Goal: Task Accomplishment & Management: Use online tool/utility

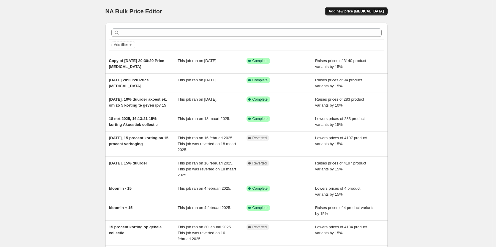
click at [366, 13] on span "Add new price [MEDICAL_DATA]" at bounding box center [356, 11] width 55 height 5
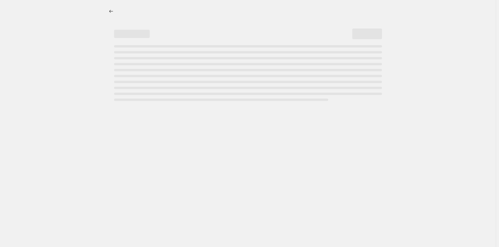
select select "percentage"
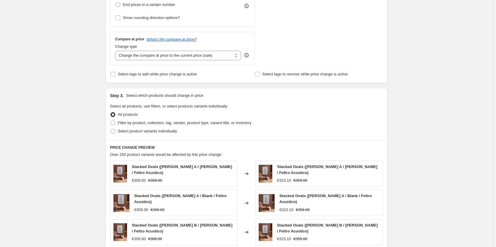
scroll to position [208, 0]
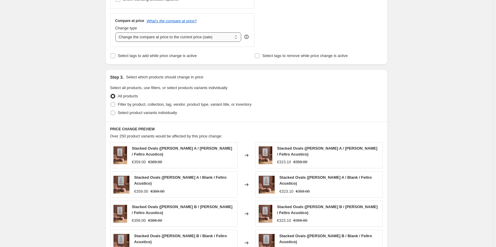
click at [229, 38] on select "Change the compare at price to the current price (sale) Change the compare at p…" at bounding box center [178, 37] width 126 height 10
select select "remove"
click at [116, 32] on select "Change the compare at price to the current price (sale) Change the compare at p…" at bounding box center [178, 37] width 126 height 10
click at [113, 113] on span at bounding box center [113, 113] width 5 height 5
click at [111, 111] on input "Select product variants individually" at bounding box center [111, 111] width 0 height 0
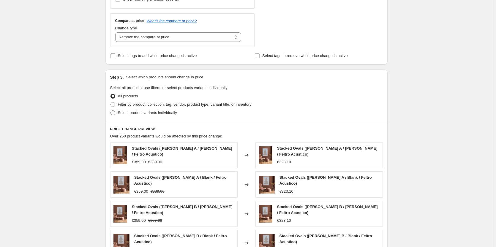
radio input "true"
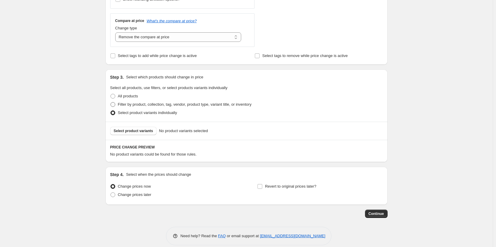
click at [115, 106] on span at bounding box center [113, 104] width 5 height 5
click at [111, 103] on input "Filter by product, collection, tag, vendor, product type, variant title, or inv…" at bounding box center [111, 102] width 0 height 0
radio input "true"
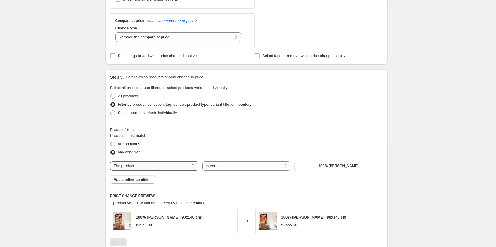
click at [191, 167] on select "The product The product's collection The product's vendor The product's type Th…" at bounding box center [154, 166] width 88 height 10
select select "collection"
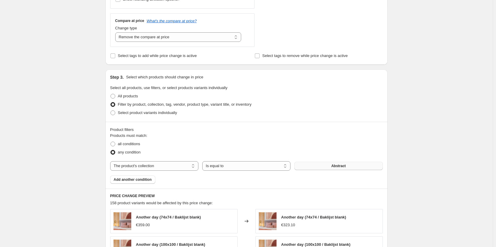
click at [337, 168] on span "Abstract" at bounding box center [338, 166] width 15 height 5
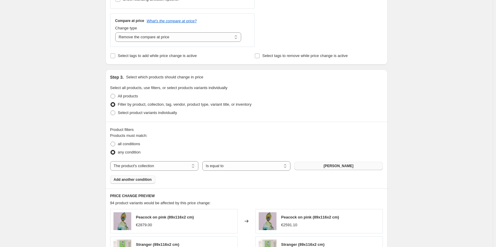
click at [145, 181] on span "Add another condition" at bounding box center [133, 179] width 38 height 5
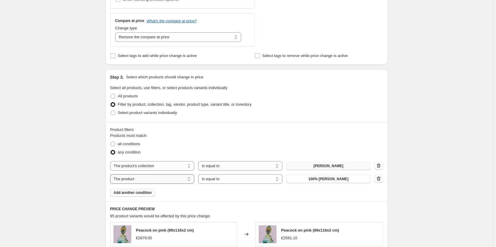
click at [189, 182] on select "The product The product's collection The product's vendor The product's type Th…" at bounding box center [152, 179] width 84 height 10
select select "collection"
click at [342, 180] on button "Abstract" at bounding box center [328, 179] width 84 height 8
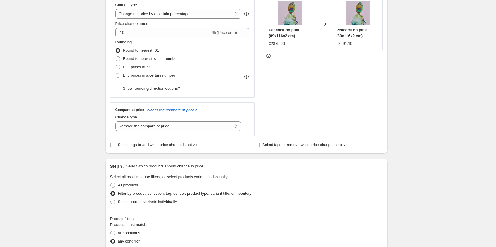
scroll to position [89, 0]
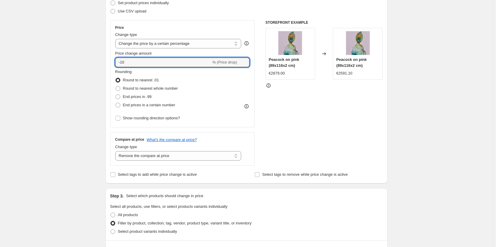
drag, startPoint x: 133, startPoint y: 61, endPoint x: 107, endPoint y: 59, distance: 25.9
click at [107, 59] on div "Step 2. Select how the prices should change Use bulk price change rules Set pro…" at bounding box center [247, 79] width 282 height 209
type input "20"
click at [120, 106] on span at bounding box center [118, 105] width 5 height 5
click at [116, 103] on input "End prices in a certain number" at bounding box center [116, 103] width 0 height 0
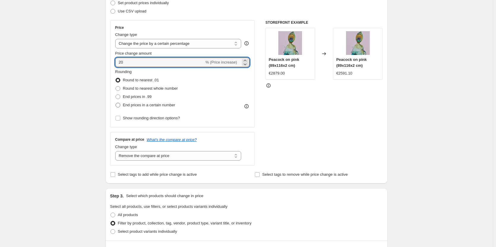
radio input "true"
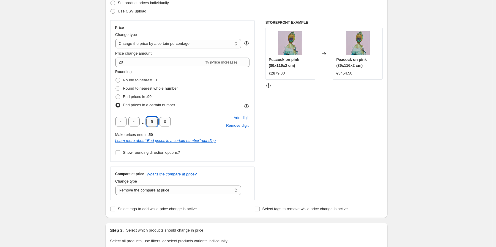
click at [153, 123] on input "5" at bounding box center [152, 122] width 11 height 10
drag, startPoint x: 149, startPoint y: 122, endPoint x: 173, endPoint y: 123, distance: 24.1
click at [173, 123] on div ". 5 0 Add digit Remove digit" at bounding box center [182, 121] width 135 height 15
type input "0"
click at [120, 122] on input "text" at bounding box center [120, 122] width 11 height 10
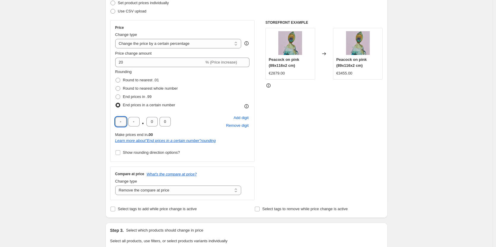
type input "9"
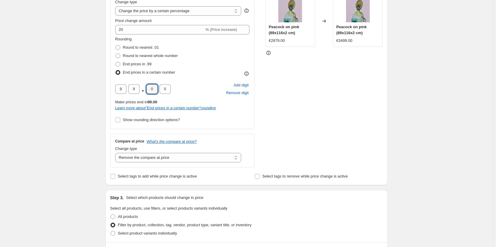
scroll to position [149, 0]
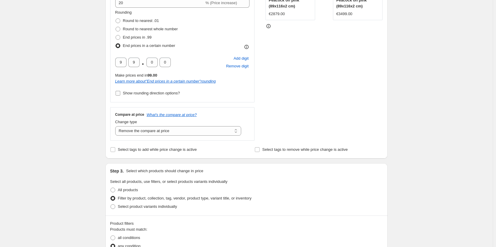
click at [120, 94] on input "Show rounding direction options?" at bounding box center [118, 93] width 5 height 5
checkbox input "true"
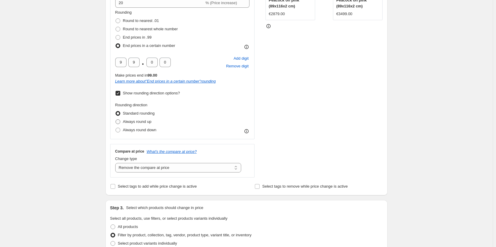
click at [120, 123] on span at bounding box center [118, 121] width 5 height 5
click at [116, 120] on input "Always round up" at bounding box center [116, 119] width 0 height 0
radio input "true"
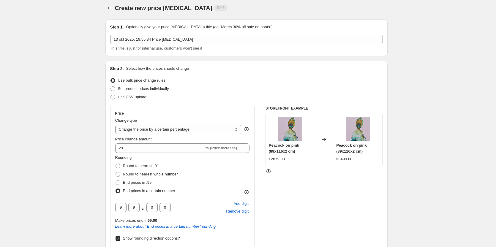
scroll to position [0, 0]
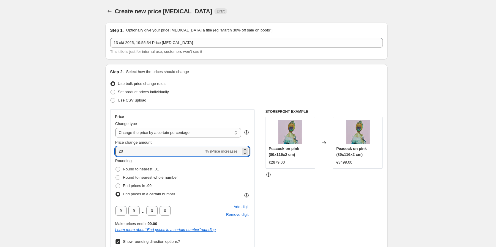
drag, startPoint x: 134, startPoint y: 150, endPoint x: 108, endPoint y: 148, distance: 26.2
click at [108, 148] on div "Step 2. Select how the prices should change Use bulk price change rules Set pro…" at bounding box center [247, 204] width 282 height 280
type input "15"
click at [344, 211] on div "STOREFRONT EXAMPLE Peacock on pink (89x116x2 cm) €2879.00 Changed to Peacock on…" at bounding box center [324, 217] width 117 height 217
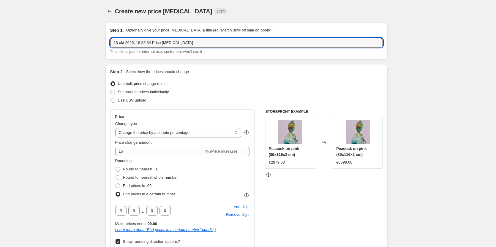
drag, startPoint x: 193, startPoint y: 43, endPoint x: 59, endPoint y: 39, distance: 133.2
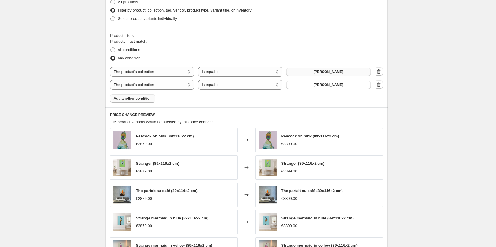
scroll to position [439, 0]
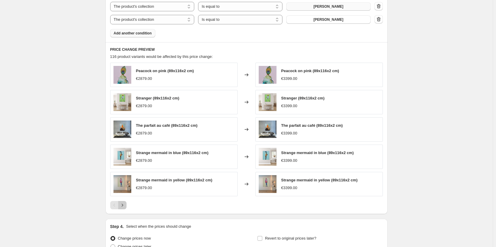
click at [125, 208] on icon "Next" at bounding box center [122, 205] width 6 height 6
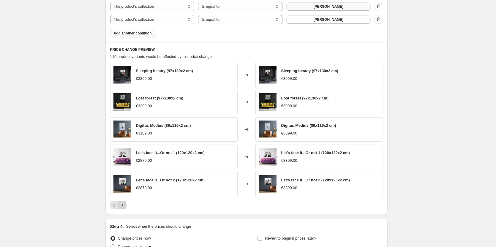
click at [125, 208] on icon "Next" at bounding box center [122, 205] width 6 height 6
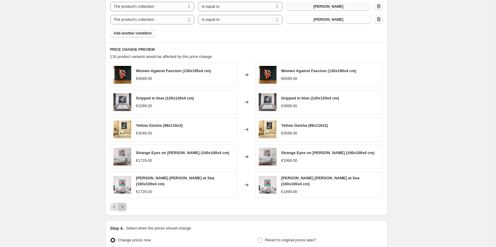
click at [125, 208] on icon "Next" at bounding box center [122, 207] width 6 height 6
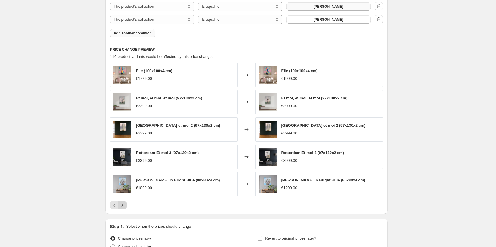
click at [125, 208] on icon "Next" at bounding box center [122, 205] width 6 height 6
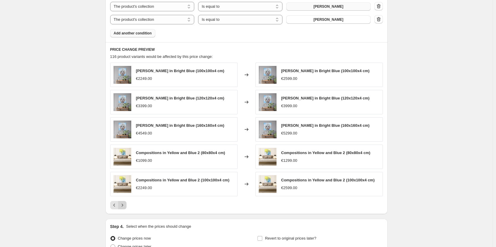
click at [125, 208] on icon "Next" at bounding box center [122, 205] width 6 height 6
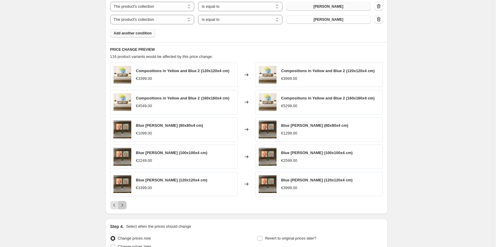
click at [125, 208] on icon "Next" at bounding box center [122, 205] width 6 height 6
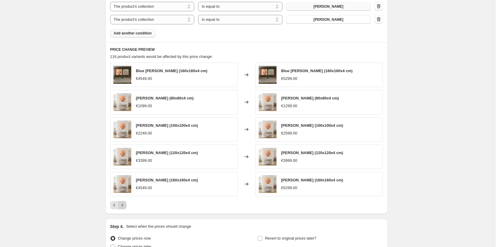
click at [125, 208] on icon "Next" at bounding box center [122, 205] width 6 height 6
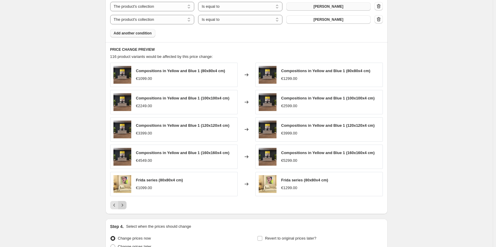
click at [125, 208] on icon "Next" at bounding box center [122, 205] width 6 height 6
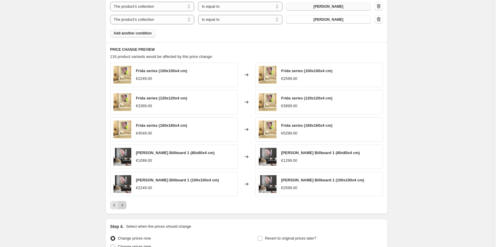
click at [125, 208] on icon "Next" at bounding box center [122, 205] width 6 height 6
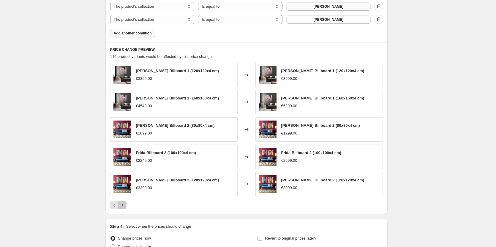
click at [125, 208] on icon "Next" at bounding box center [122, 205] width 6 height 6
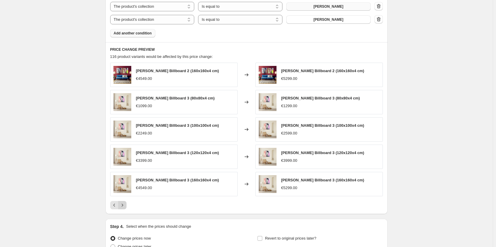
click at [125, 208] on icon "Next" at bounding box center [122, 205] width 6 height 6
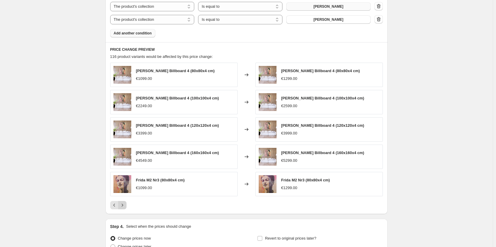
click at [125, 208] on icon "Next" at bounding box center [122, 205] width 6 height 6
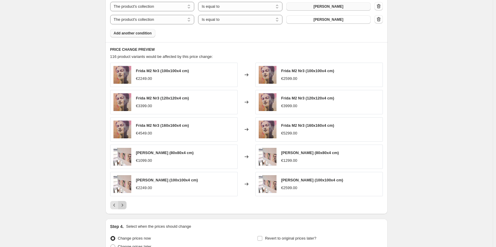
click at [125, 208] on icon "Next" at bounding box center [122, 205] width 6 height 6
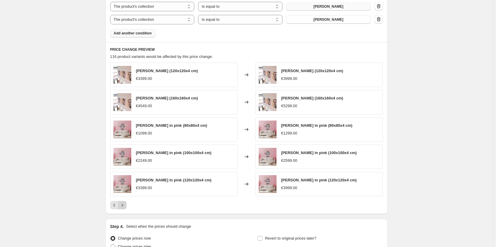
click at [125, 208] on icon "Next" at bounding box center [122, 205] width 6 height 6
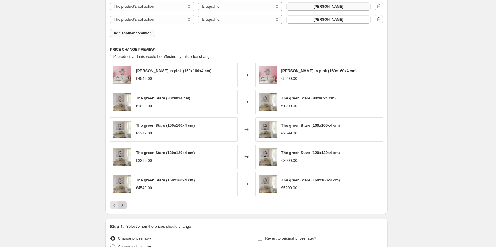
click at [125, 208] on icon "Next" at bounding box center [122, 205] width 6 height 6
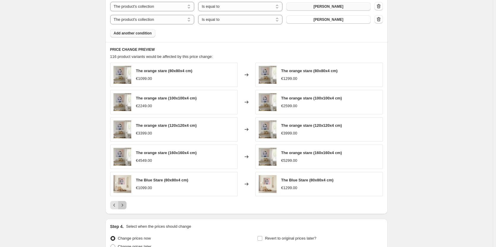
click at [125, 208] on icon "Next" at bounding box center [122, 205] width 6 height 6
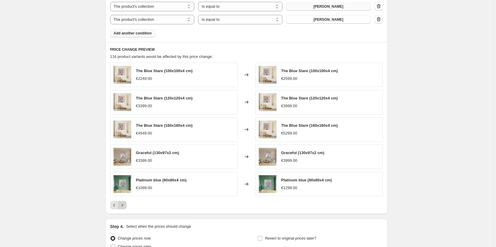
click at [125, 208] on icon "Next" at bounding box center [122, 205] width 6 height 6
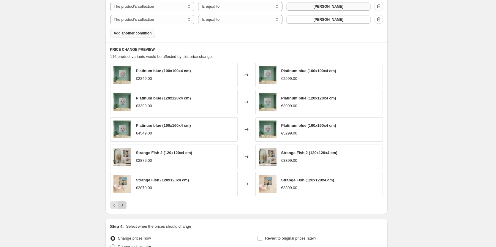
click at [125, 208] on icon "Next" at bounding box center [122, 205] width 6 height 6
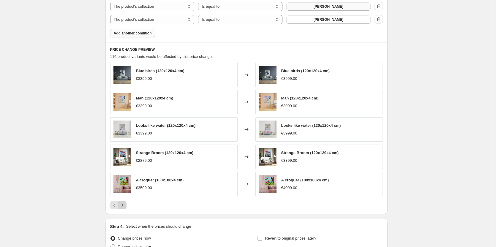
click at [125, 208] on icon "Next" at bounding box center [122, 205] width 6 height 6
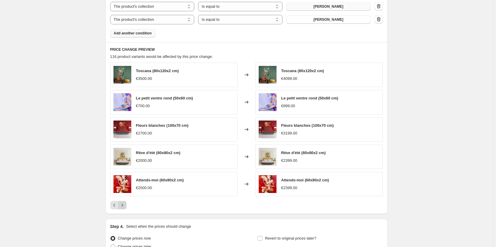
click at [125, 208] on icon "Next" at bounding box center [122, 205] width 6 height 6
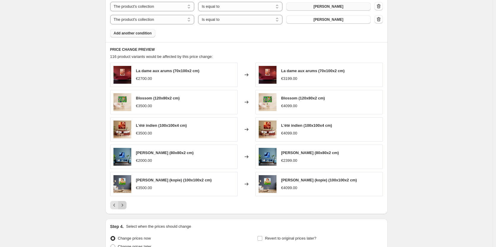
click at [125, 208] on icon "Next" at bounding box center [122, 205] width 6 height 6
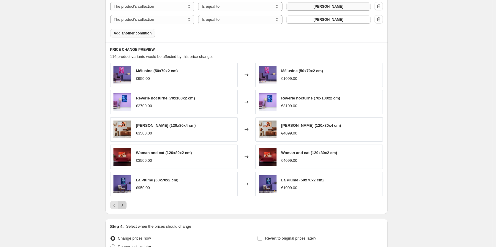
click at [125, 208] on icon "Next" at bounding box center [122, 205] width 6 height 6
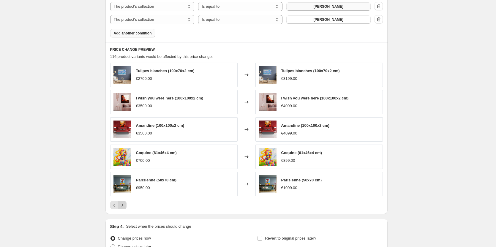
click at [125, 208] on icon "Next" at bounding box center [122, 205] width 6 height 6
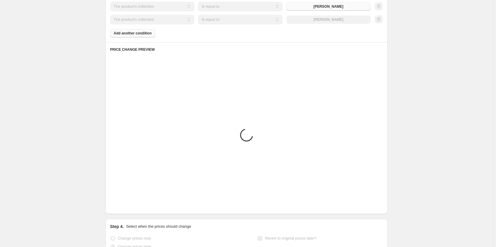
scroll to position [389, 0]
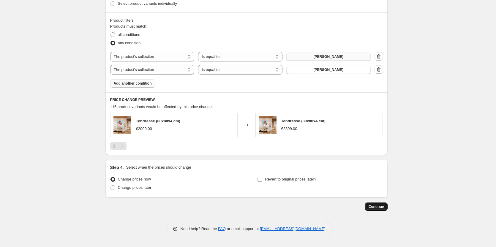
click at [381, 208] on span "Continue" at bounding box center [376, 206] width 15 height 5
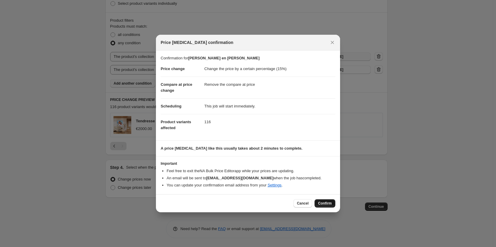
click at [328, 205] on span "Confirm" at bounding box center [325, 203] width 14 height 5
type input "[PERSON_NAME] en [PERSON_NAME]"
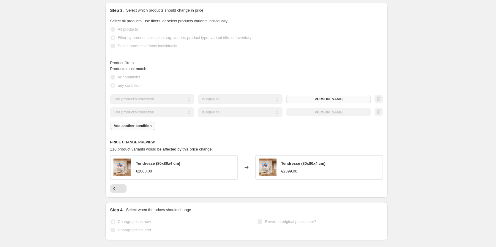
select select "percentage"
select select "remove"
select select "collection"
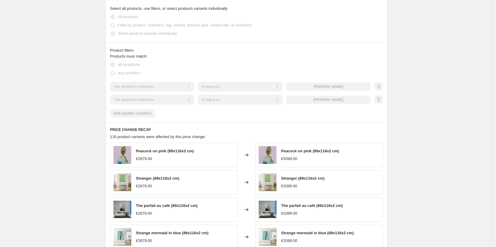
scroll to position [0, 0]
